Goal: Information Seeking & Learning: Find specific fact

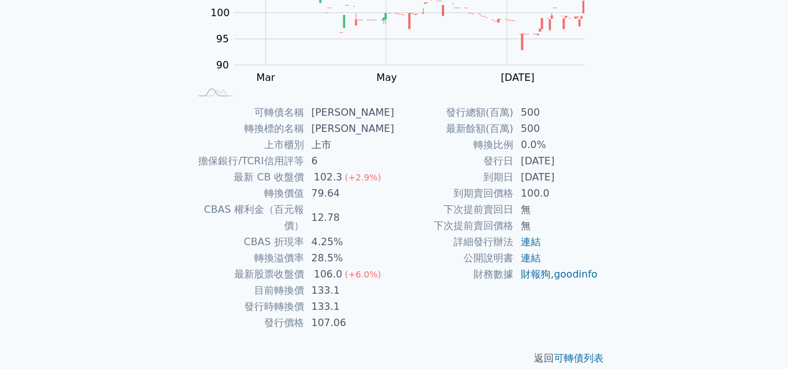
scroll to position [82, 0]
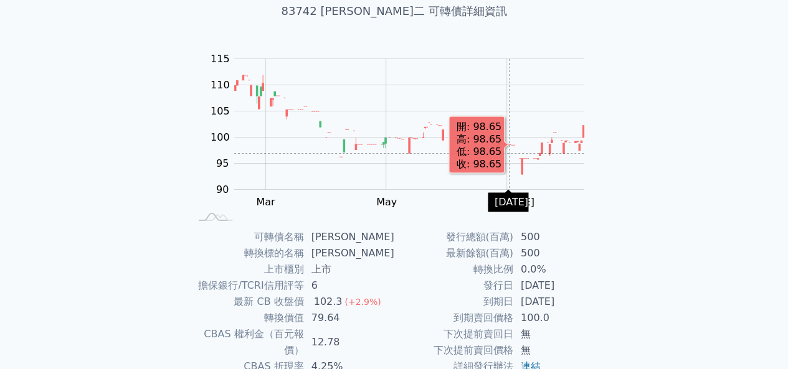
click at [508, 153] on rect "Chart" at bounding box center [409, 124] width 350 height 131
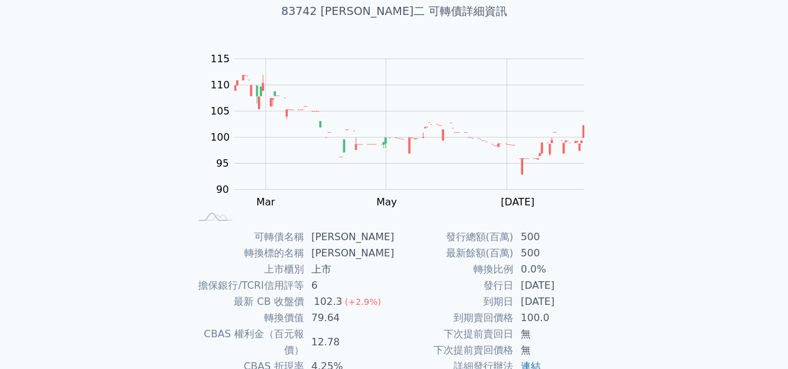
click at [294, 250] on td "轉換標的名稱" at bounding box center [247, 253] width 114 height 16
drag, startPoint x: 263, startPoint y: 252, endPoint x: 296, endPoint y: 252, distance: 33.0
click at [296, 252] on td "轉換標的名稱" at bounding box center [247, 253] width 114 height 16
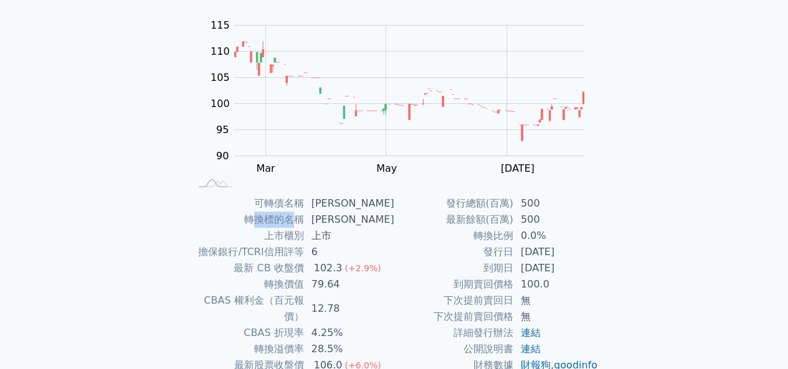
scroll to position [144, 0]
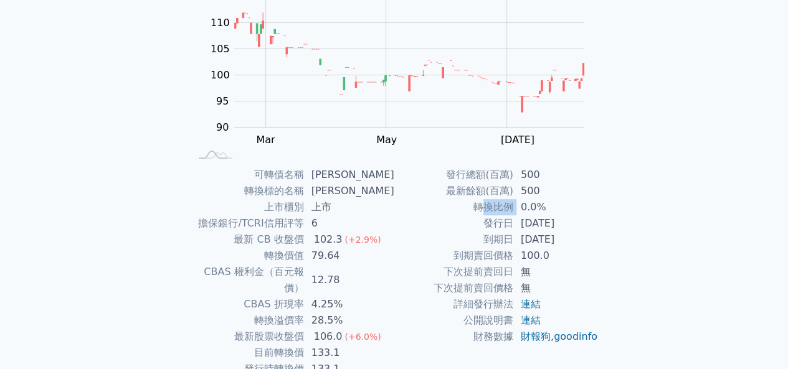
drag, startPoint x: 480, startPoint y: 212, endPoint x: 513, endPoint y: 212, distance: 33.6
click at [513, 212] on tr "轉換比例 0.0%" at bounding box center [496, 207] width 204 height 16
drag, startPoint x: 249, startPoint y: 319, endPoint x: 345, endPoint y: 318, distance: 95.9
click at [345, 329] on tr "最新股票收盤價 106.0 (+6.0%)" at bounding box center [292, 337] width 204 height 16
click at [320, 345] on td "133.1" at bounding box center [349, 353] width 90 height 16
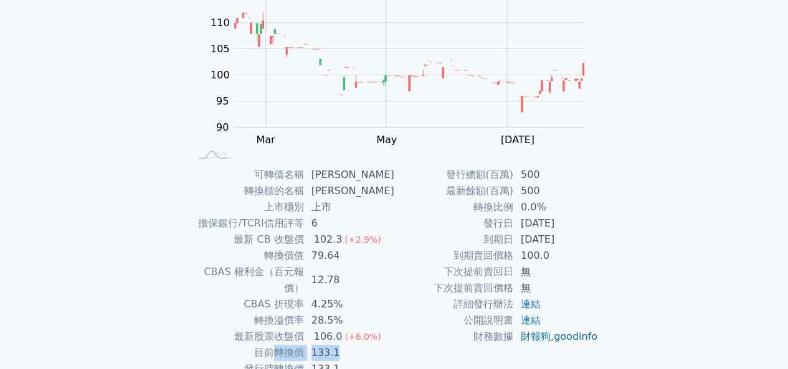
drag, startPoint x: 279, startPoint y: 338, endPoint x: 349, endPoint y: 339, distance: 70.4
click at [349, 345] on tr "目前轉換價 133.1" at bounding box center [292, 353] width 204 height 16
